Goal: Task Accomplishment & Management: Manage account settings

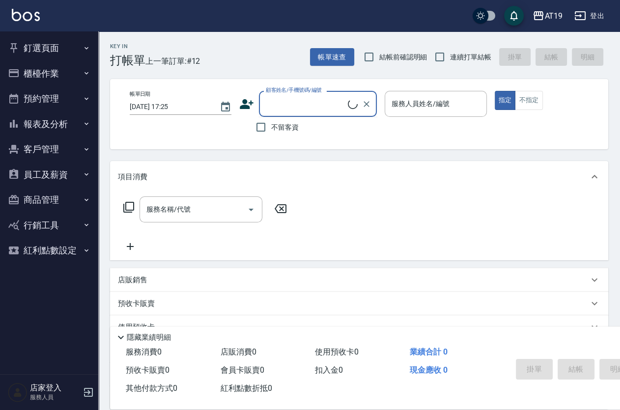
click at [300, 101] on input "顧客姓名/手機號碼/編號" at bounding box center [305, 103] width 85 height 17
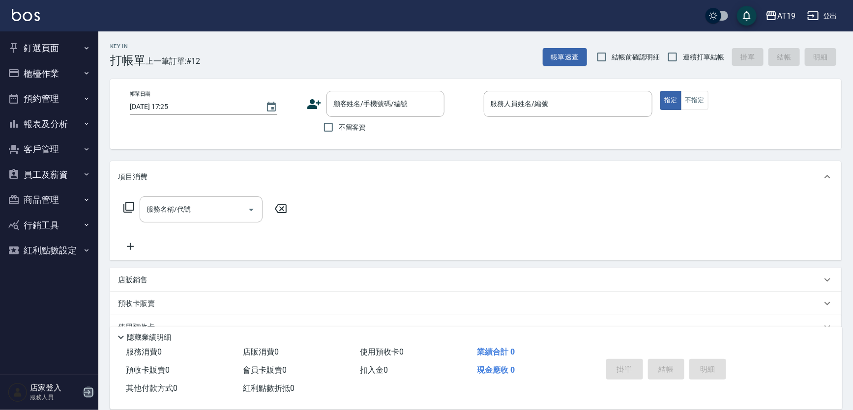
click at [87, 392] on icon "button" at bounding box center [89, 393] width 12 height 12
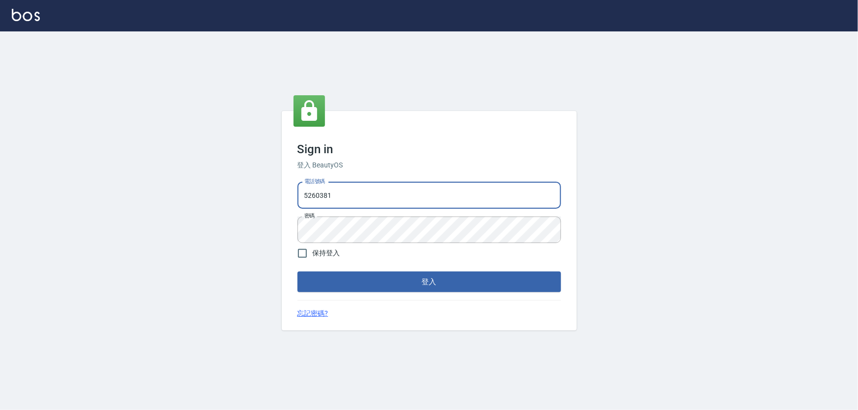
click at [372, 194] on input "5260381" at bounding box center [428, 195] width 263 height 27
drag, startPoint x: 367, startPoint y: 197, endPoint x: 295, endPoint y: 187, distance: 72.0
click at [295, 187] on div "電話號碼 5260381 電話號碼 密碼 密碼" at bounding box center [428, 212] width 271 height 69
type input "0989970105"
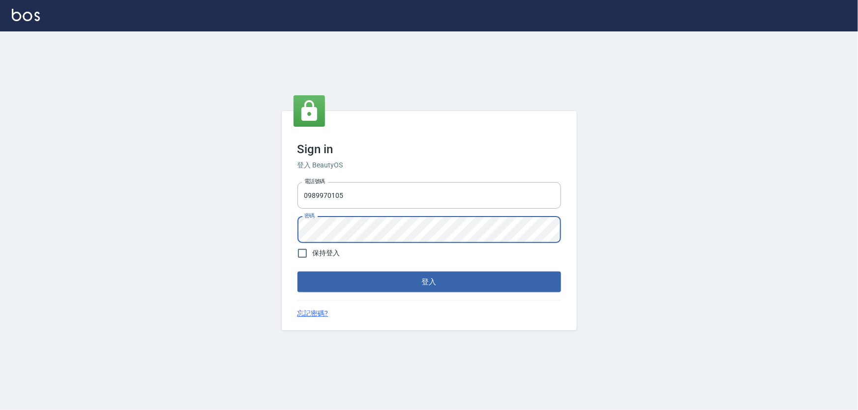
click at [295, 236] on div "電話號碼 0989970105 電話號碼 密碼 密碼" at bounding box center [428, 212] width 271 height 69
click at [297, 272] on button "登入" at bounding box center [428, 282] width 263 height 21
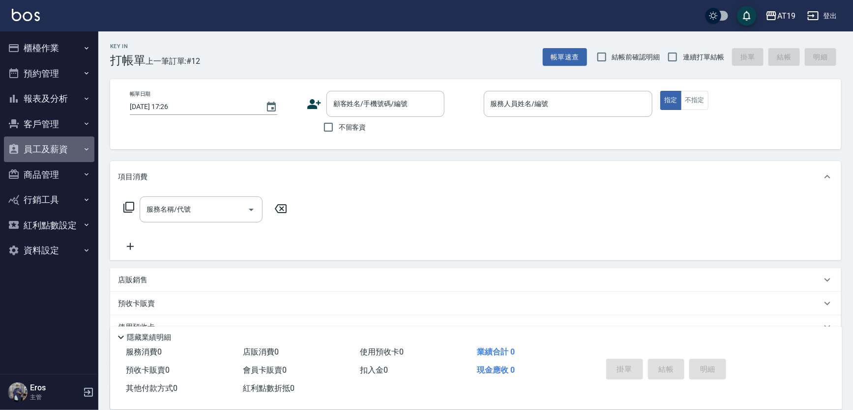
click at [49, 149] on button "員工及薪資" at bounding box center [49, 150] width 90 height 26
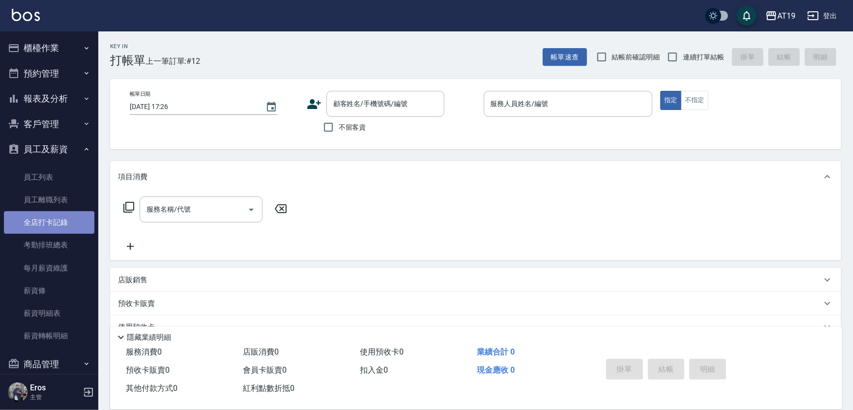
click at [58, 217] on link "全店打卡記錄" at bounding box center [49, 222] width 90 height 23
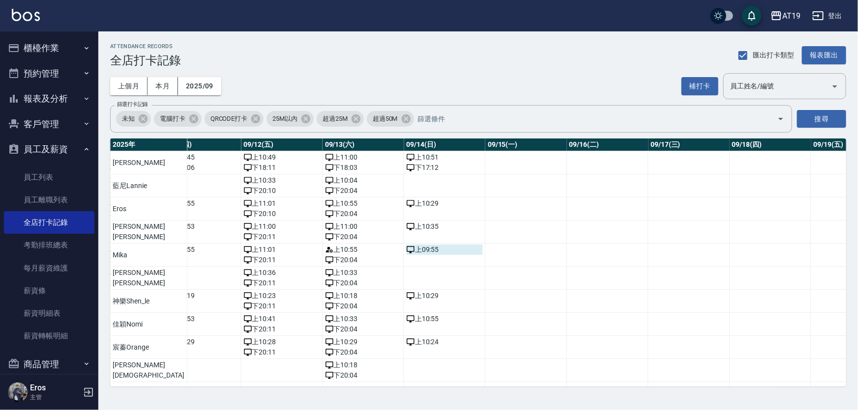
scroll to position [0, 954]
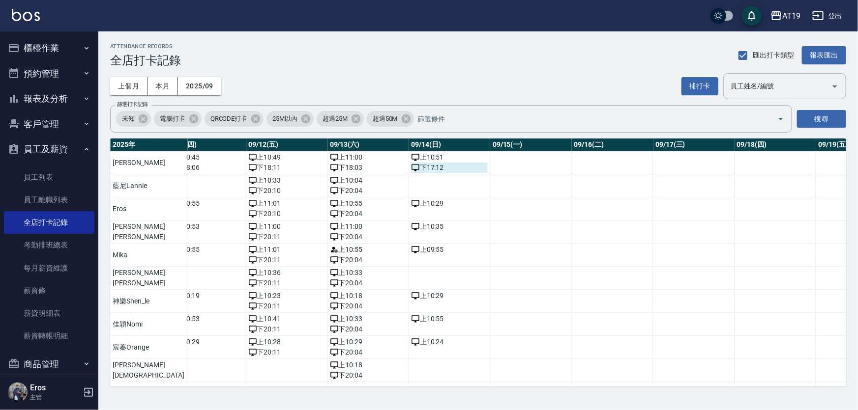
click at [411, 164] on div "下 17:12" at bounding box center [449, 168] width 76 height 10
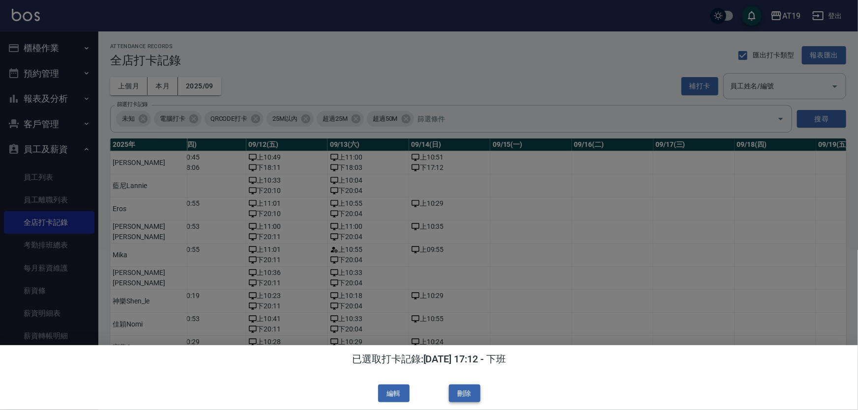
click at [458, 393] on button "刪除" at bounding box center [464, 394] width 31 height 18
